Goal: Information Seeking & Learning: Learn about a topic

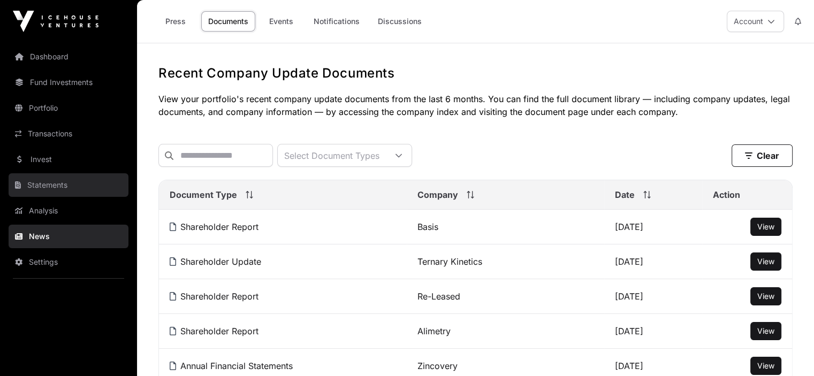
click at [50, 182] on link "Statements" at bounding box center [69, 185] width 120 height 24
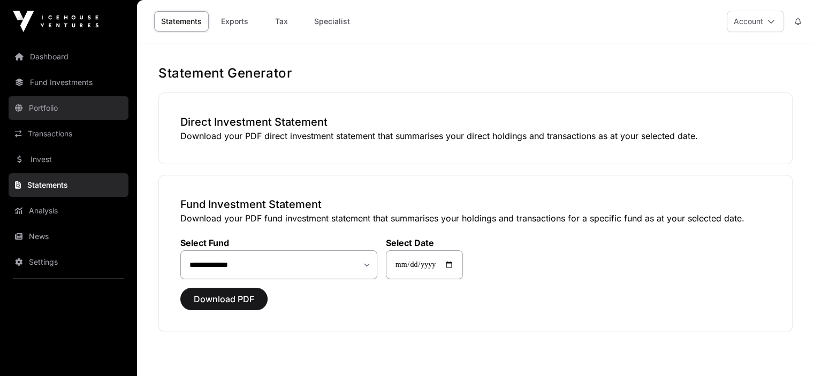
click at [34, 104] on link "Portfolio" at bounding box center [69, 108] width 120 height 24
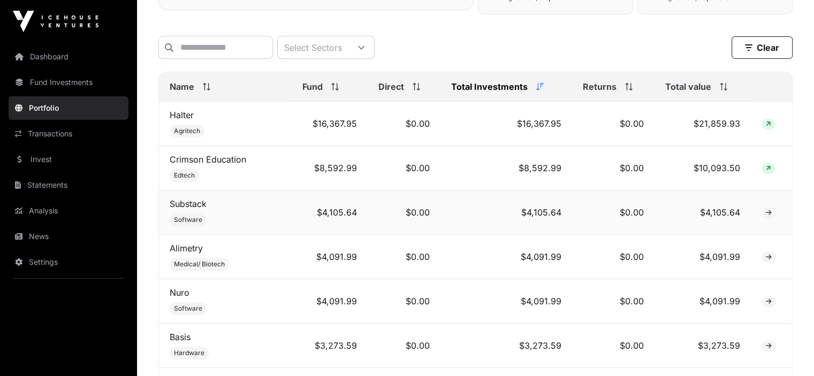
scroll to position [430, 0]
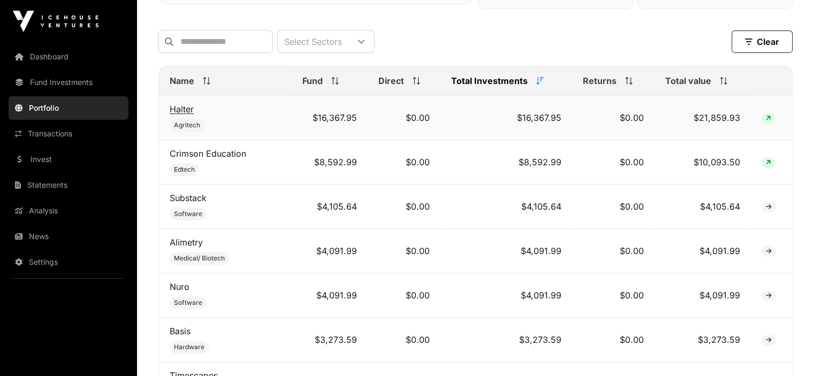
click at [181, 114] on link "Halter" at bounding box center [182, 109] width 24 height 11
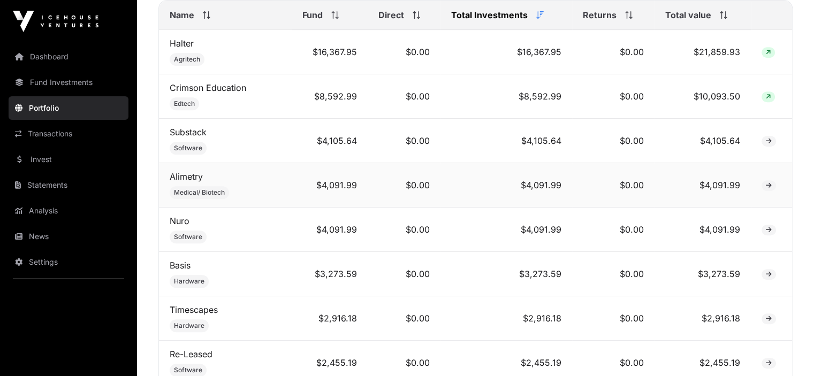
scroll to position [499, 0]
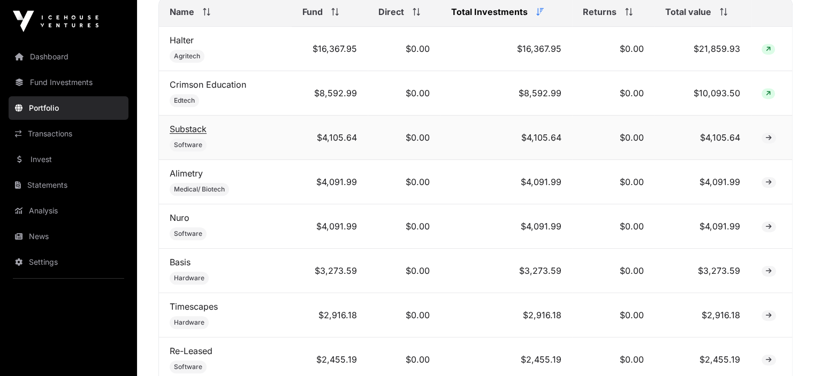
click at [184, 134] on link "Substack" at bounding box center [188, 129] width 37 height 11
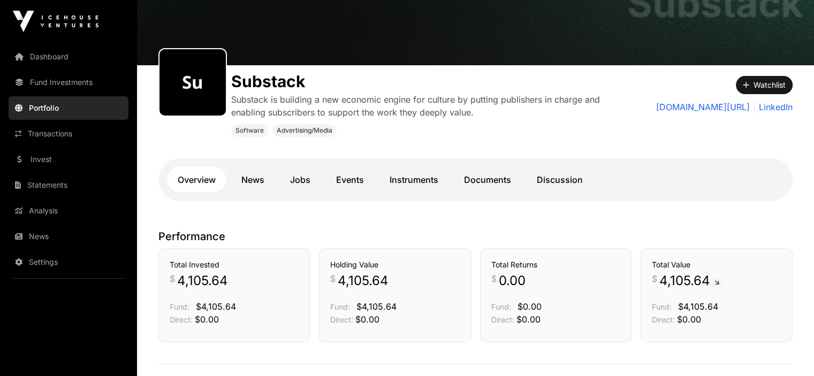
scroll to position [82, 0]
